Goal: Task Accomplishment & Management: Manage account settings

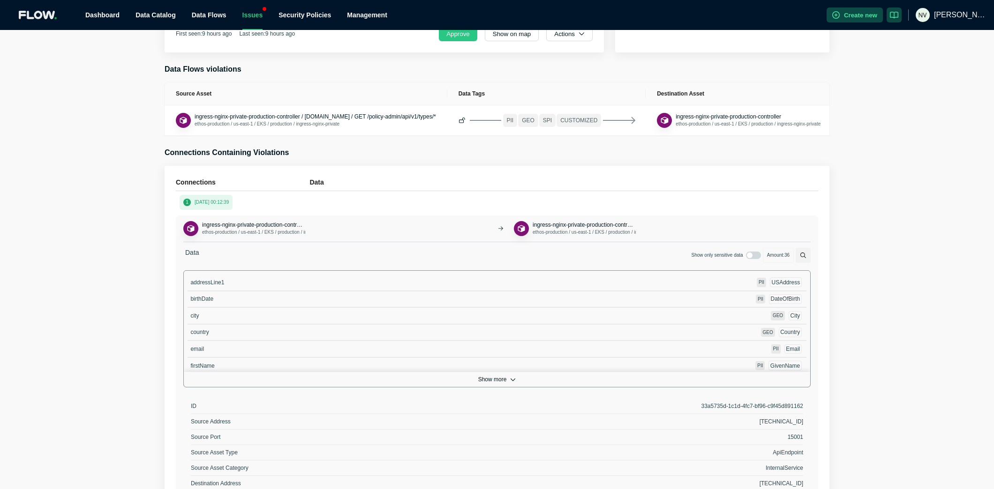
scroll to position [206, 0]
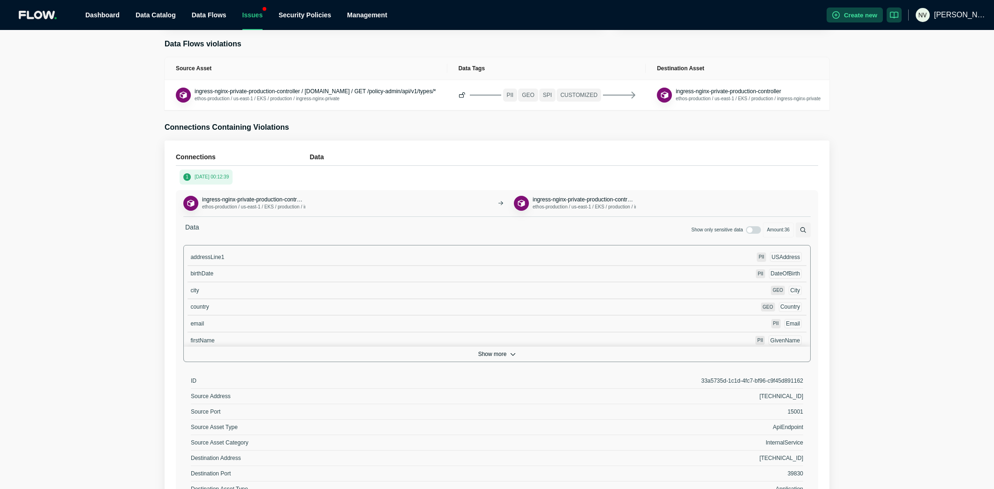
click at [502, 354] on button "Show more" at bounding box center [497, 354] width 626 height 15
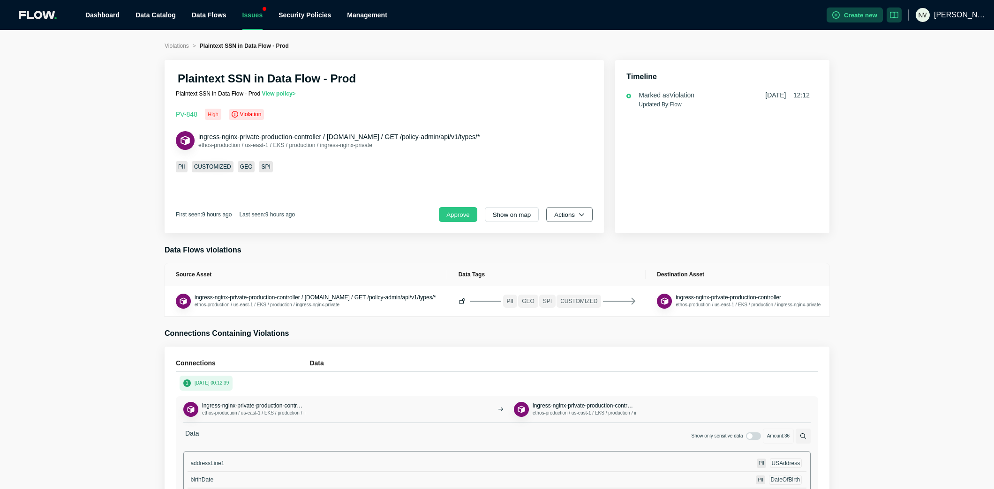
click at [578, 219] on button "Actions" at bounding box center [569, 214] width 46 height 15
click at [584, 259] on span "Dismiss" at bounding box center [573, 256] width 32 height 9
